Goal: Task Accomplishment & Management: Manage account settings

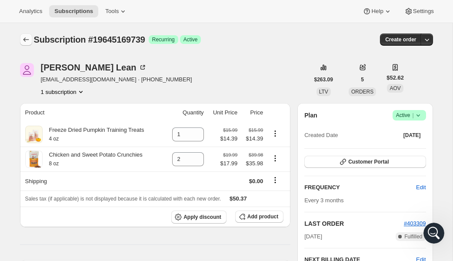
click at [28, 42] on icon "Subscriptions" at bounding box center [26, 39] width 9 height 9
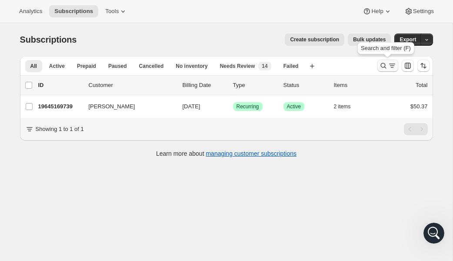
click at [381, 67] on icon "Search and filter results" at bounding box center [384, 65] width 9 height 9
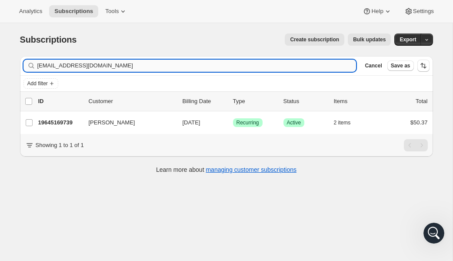
click at [113, 67] on input "[EMAIL_ADDRESS][DOMAIN_NAME]" at bounding box center [196, 66] width 319 height 12
type input "[EMAIL_ADDRESS][DOMAIN_NAME]"
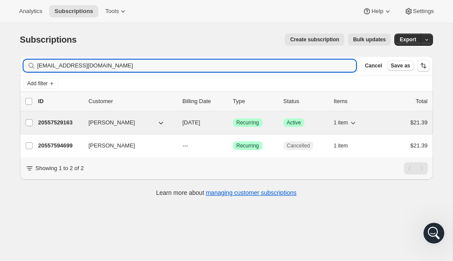
click at [62, 123] on p "20557529163" at bounding box center [60, 122] width 44 height 9
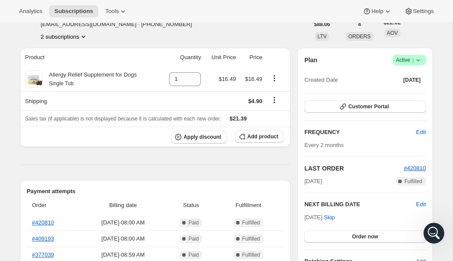
scroll to position [59, 0]
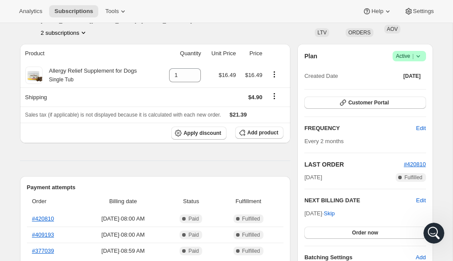
click at [419, 57] on icon at bounding box center [418, 56] width 9 height 9
click at [417, 89] on span "Cancel subscription" at bounding box center [406, 88] width 49 height 7
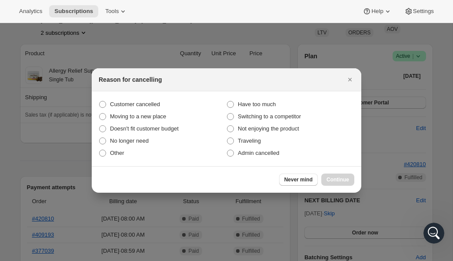
click at [144, 97] on section "Customer cancelled Have too much Moving to a new place Switching to a competito…" at bounding box center [227, 128] width 270 height 75
click at [144, 101] on span "Customer cancelled" at bounding box center [135, 104] width 50 height 7
click at [100, 101] on input "Customer cancelled" at bounding box center [99, 101] width 0 height 0
radio input "true"
click at [342, 184] on button "Continue" at bounding box center [338, 180] width 33 height 12
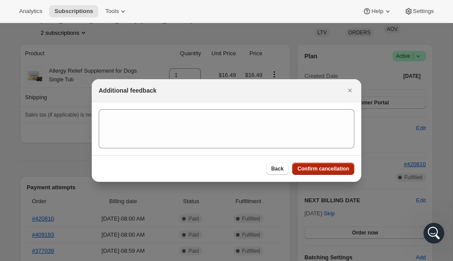
click at [336, 171] on span "Confirm cancellation" at bounding box center [324, 168] width 52 height 7
